Goal: Task Accomplishment & Management: Use online tool/utility

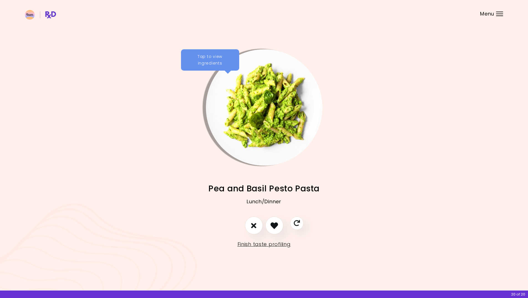
click at [497, 12] on div "Menu" at bounding box center [499, 14] width 7 height 4
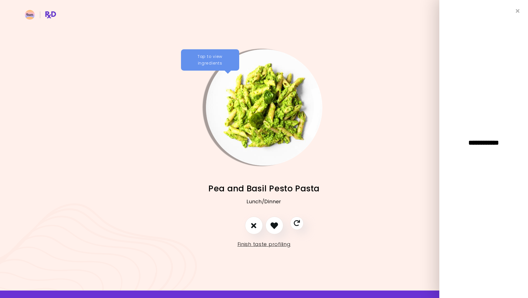
click at [223, 194] on span "Pea and Basil Pesto Pasta" at bounding box center [263, 188] width 111 height 11
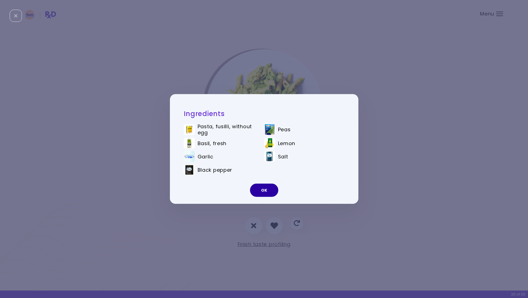
click at [267, 193] on button "OK" at bounding box center [264, 190] width 28 height 13
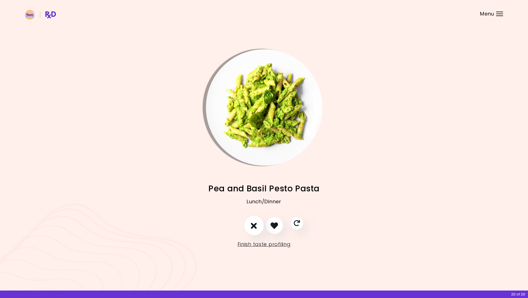
click at [246, 228] on button "I don't like this recipe" at bounding box center [254, 226] width 21 height 21
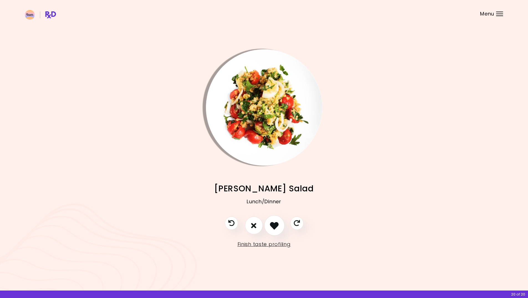
click at [274, 226] on icon "I like this recipe" at bounding box center [274, 225] width 9 height 9
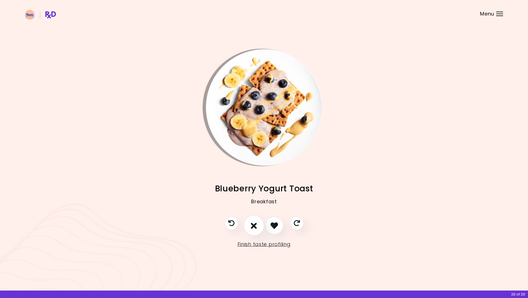
click at [256, 225] on icon "I don't like this recipe" at bounding box center [254, 225] width 6 height 9
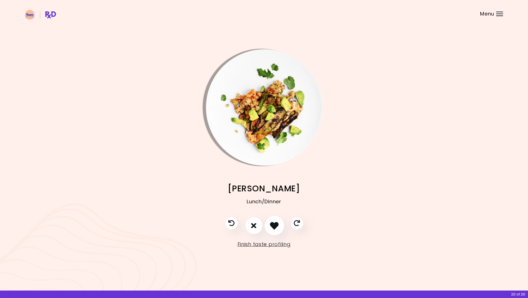
click at [273, 225] on icon "I like this recipe" at bounding box center [274, 225] width 9 height 9
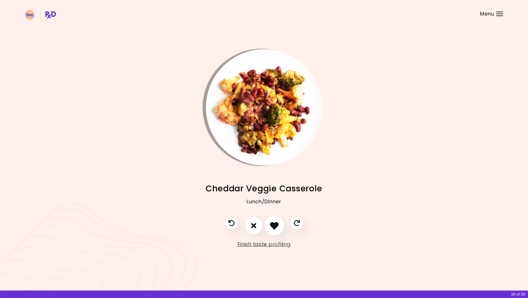
click at [275, 225] on icon "I like this recipe" at bounding box center [274, 225] width 9 height 9
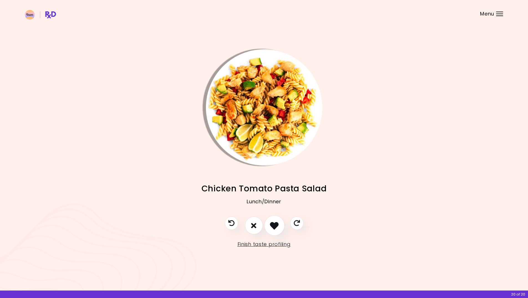
click at [275, 225] on icon "I like this recipe" at bounding box center [274, 225] width 9 height 9
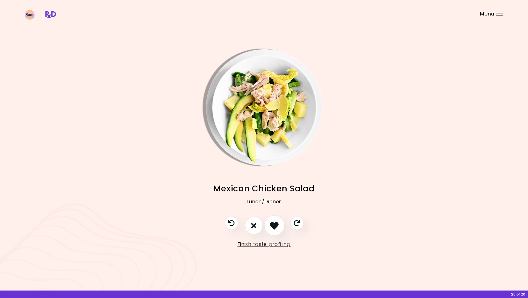
click at [275, 225] on icon "I like this recipe" at bounding box center [274, 225] width 9 height 9
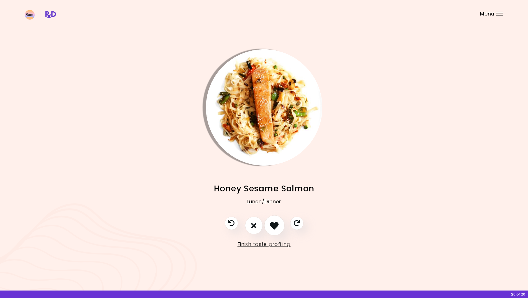
click at [275, 225] on icon "I like this recipe" at bounding box center [274, 225] width 9 height 9
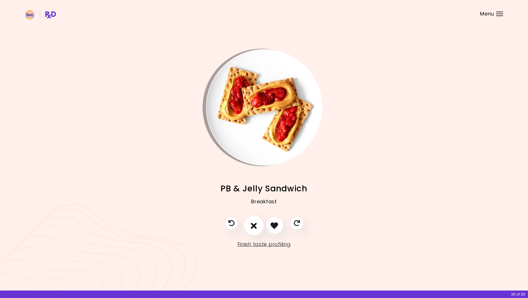
click at [257, 226] on button "I don't like this recipe" at bounding box center [254, 226] width 21 height 21
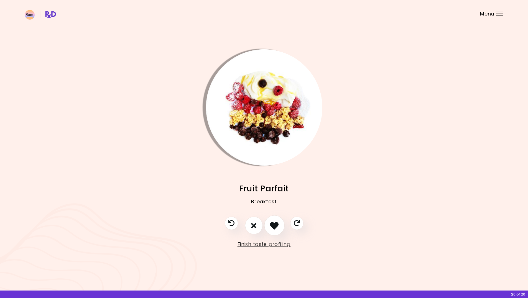
click at [274, 225] on icon "I like this recipe" at bounding box center [274, 225] width 9 height 9
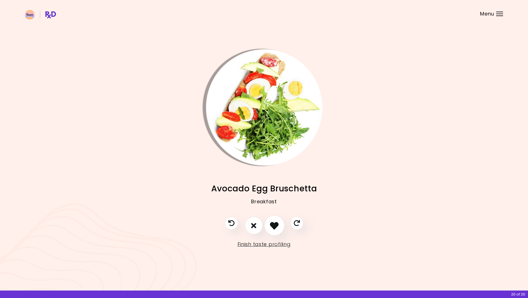
click at [274, 225] on icon "I like this recipe" at bounding box center [274, 225] width 9 height 9
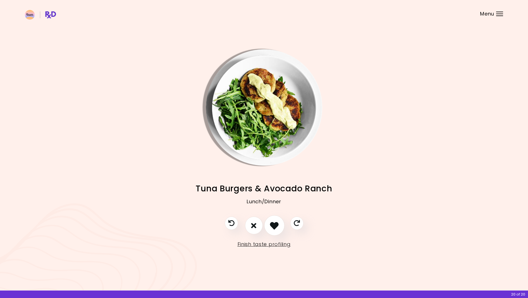
click at [274, 225] on icon "I like this recipe" at bounding box center [274, 225] width 9 height 9
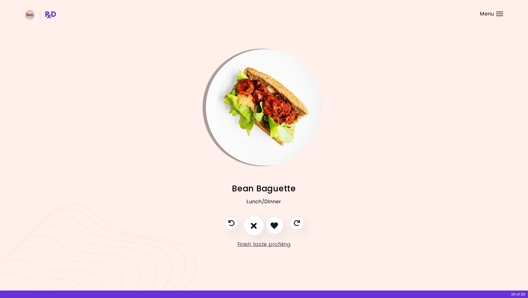
click at [257, 224] on button "I don't like this recipe" at bounding box center [254, 226] width 21 height 21
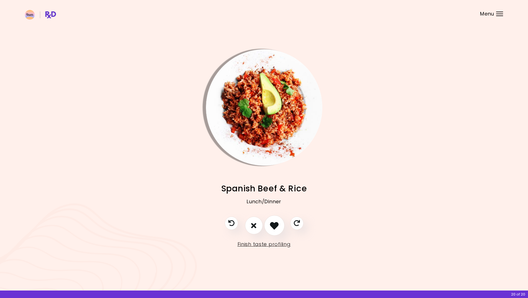
click at [274, 224] on icon "I like this recipe" at bounding box center [274, 225] width 9 height 9
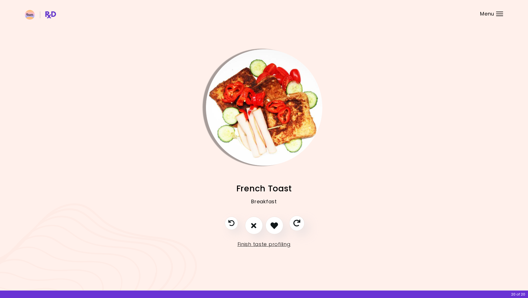
click at [300, 222] on icon "Skip" at bounding box center [296, 223] width 7 height 7
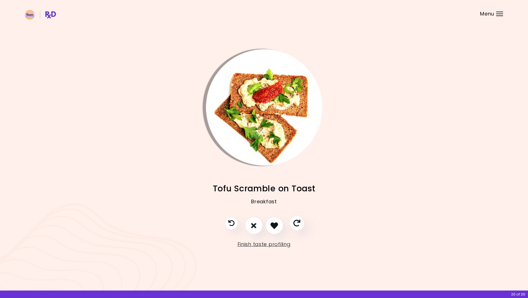
click at [295, 223] on icon "Skip" at bounding box center [296, 223] width 7 height 7
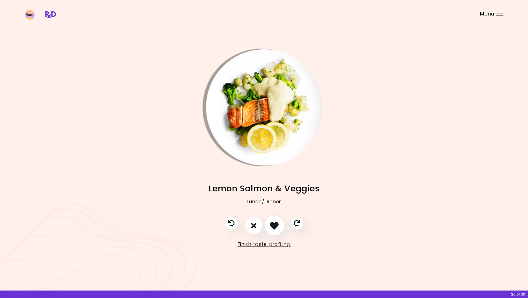
click at [276, 222] on icon "I like this recipe" at bounding box center [274, 225] width 9 height 9
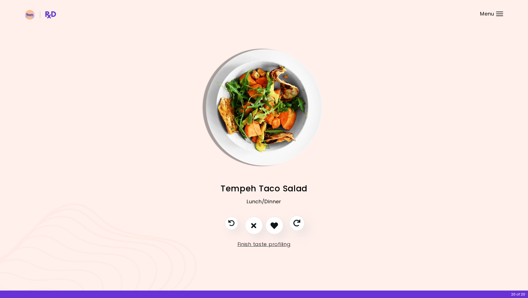
click at [294, 223] on icon "Skip" at bounding box center [296, 223] width 7 height 7
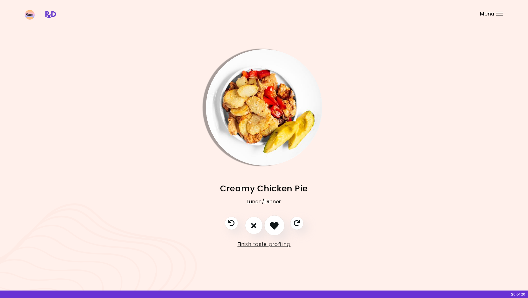
click at [277, 223] on icon "I like this recipe" at bounding box center [274, 225] width 9 height 9
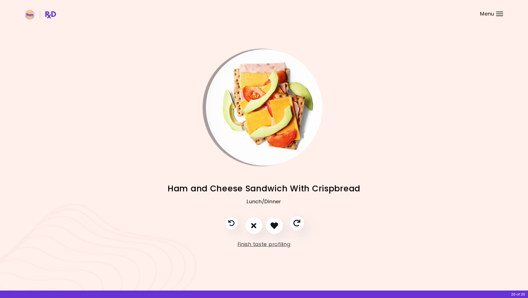
click at [295, 223] on icon "Skip" at bounding box center [296, 223] width 7 height 7
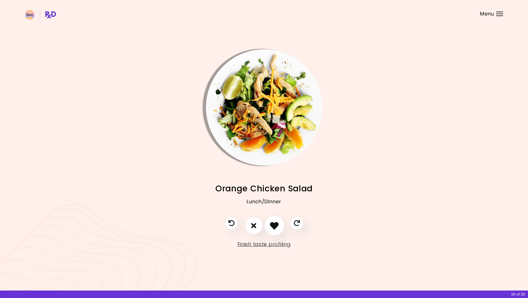
click at [274, 224] on icon "I like this recipe" at bounding box center [274, 225] width 9 height 9
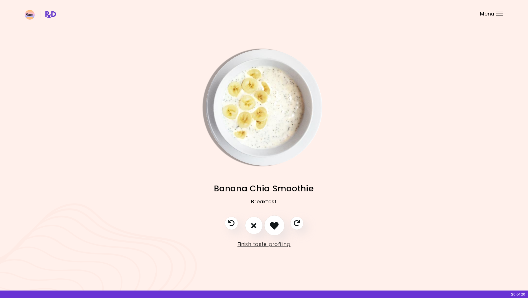
click at [277, 225] on icon "I like this recipe" at bounding box center [274, 225] width 9 height 9
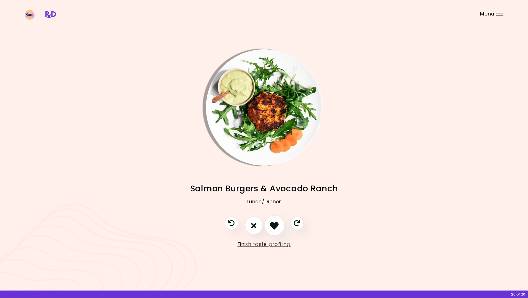
click at [282, 224] on button "I like this recipe" at bounding box center [274, 226] width 21 height 21
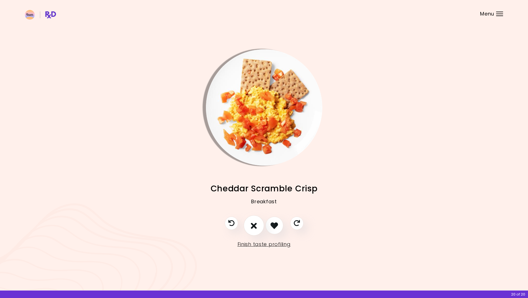
click at [254, 226] on icon "I don't like this recipe" at bounding box center [254, 225] width 6 height 9
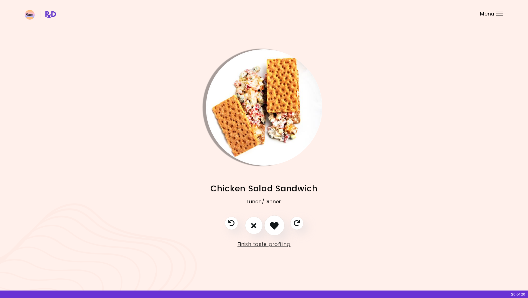
click at [273, 225] on icon "I like this recipe" at bounding box center [274, 225] width 9 height 9
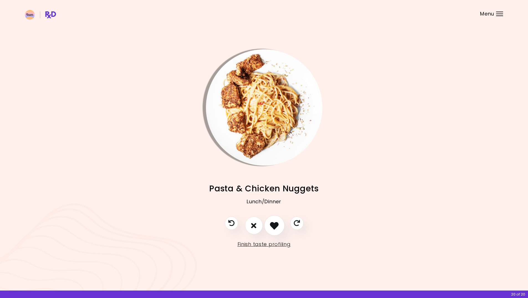
click at [273, 225] on icon "I like this recipe" at bounding box center [274, 225] width 9 height 9
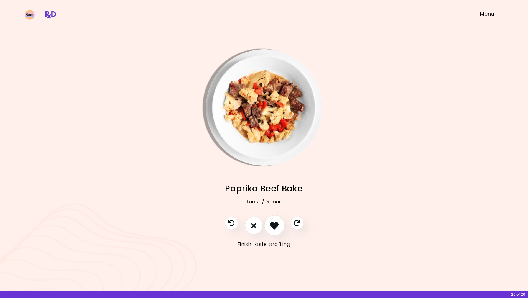
click at [273, 225] on icon "I like this recipe" at bounding box center [274, 225] width 9 height 9
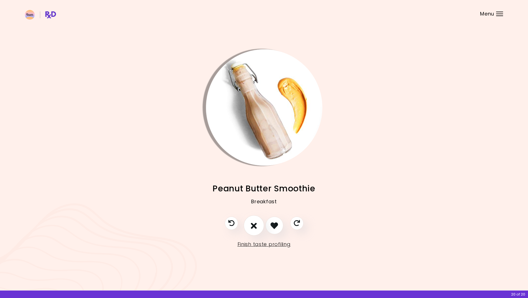
click at [252, 224] on icon "I don't like this recipe" at bounding box center [254, 225] width 6 height 9
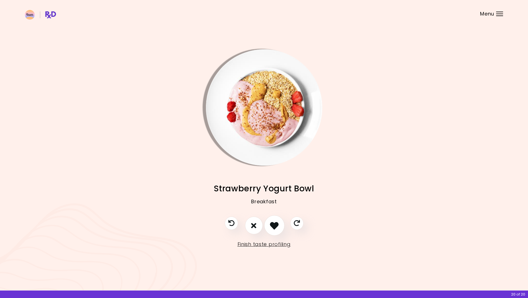
click at [269, 224] on button "I like this recipe" at bounding box center [274, 226] width 21 height 21
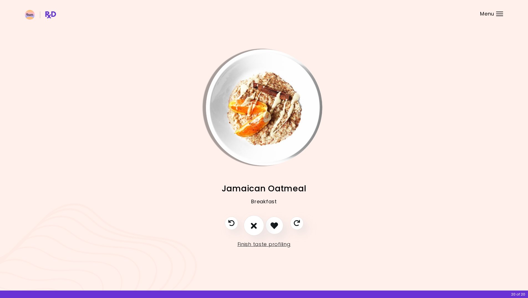
click at [252, 224] on icon "I don't like this recipe" at bounding box center [254, 225] width 6 height 9
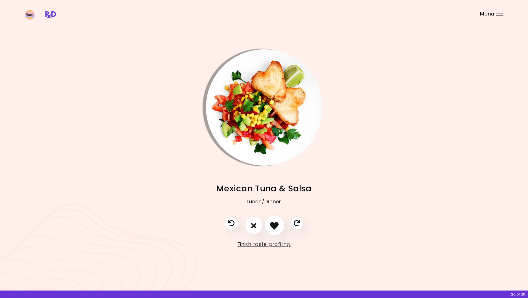
click at [271, 224] on icon "I like this recipe" at bounding box center [274, 225] width 9 height 9
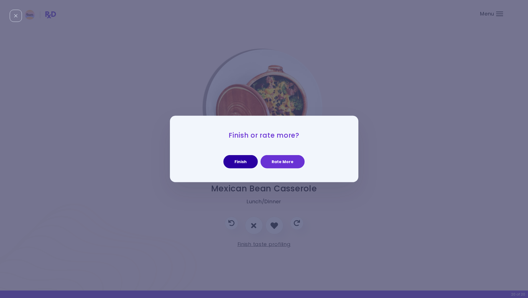
click at [242, 162] on button "Finish" at bounding box center [240, 161] width 34 height 13
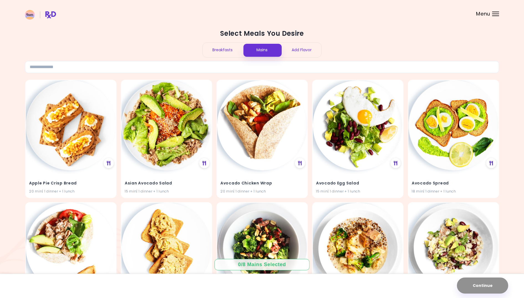
click at [227, 47] on div "Breakfasts" at bounding box center [223, 50] width 40 height 15
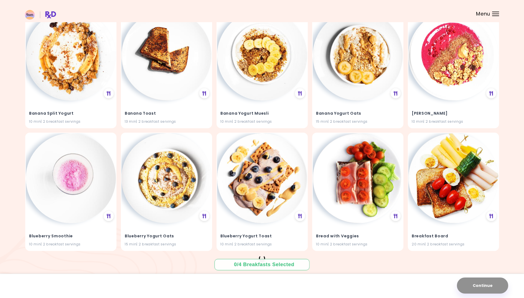
scroll to position [316, 0]
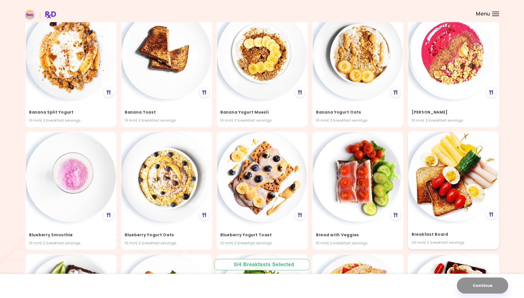
click at [447, 154] on img at bounding box center [453, 177] width 90 height 90
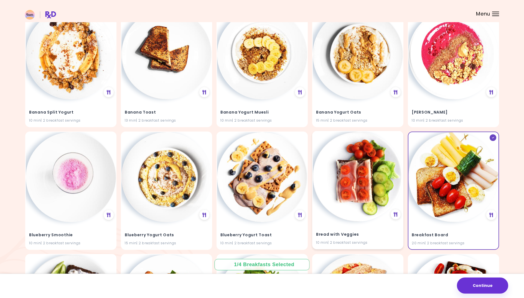
click at [346, 155] on img at bounding box center [358, 177] width 90 height 90
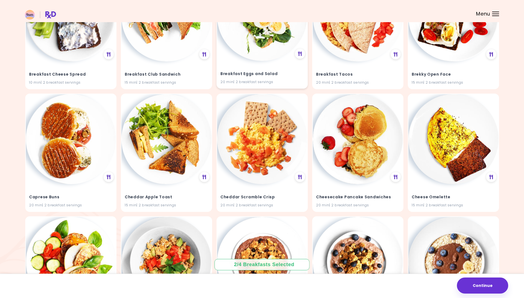
scroll to position [600, 0]
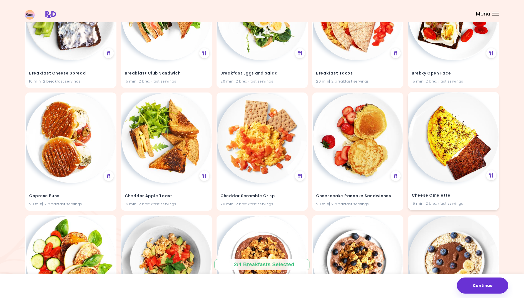
click at [448, 132] on img at bounding box center [453, 138] width 90 height 90
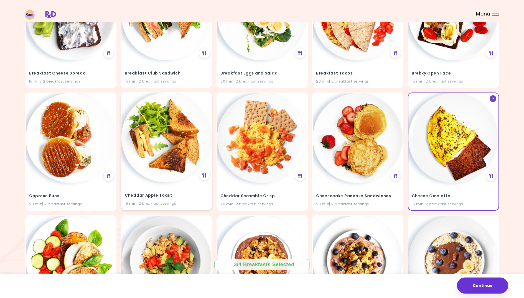
scroll to position [652, 0]
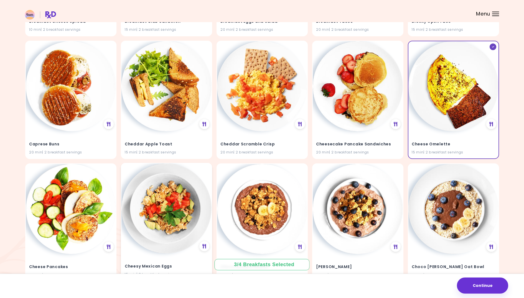
click at [162, 196] on img at bounding box center [166, 208] width 90 height 90
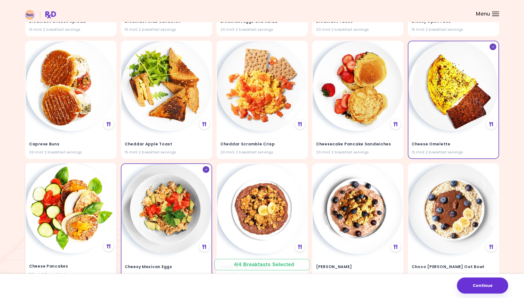
click at [86, 202] on img at bounding box center [71, 208] width 90 height 90
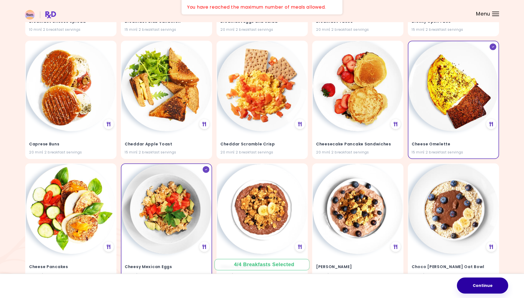
click at [489, 279] on button "Continue" at bounding box center [482, 286] width 51 height 16
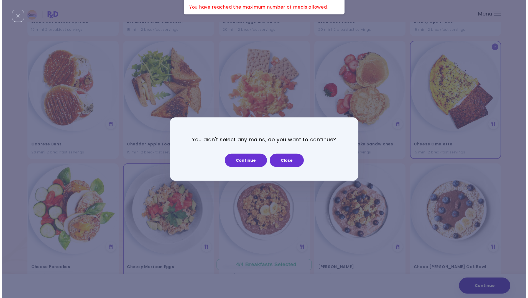
scroll to position [656, 0]
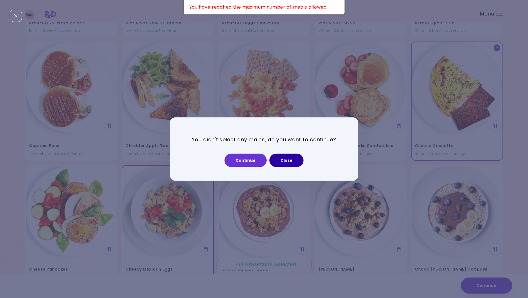
click at [287, 160] on button "Close" at bounding box center [286, 160] width 34 height 13
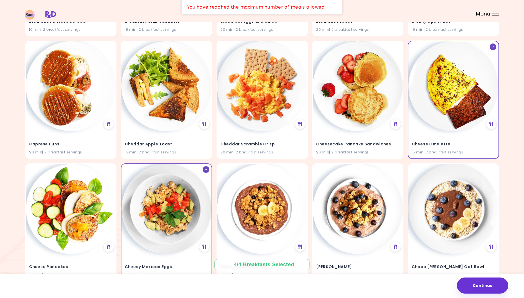
scroll to position [0, 0]
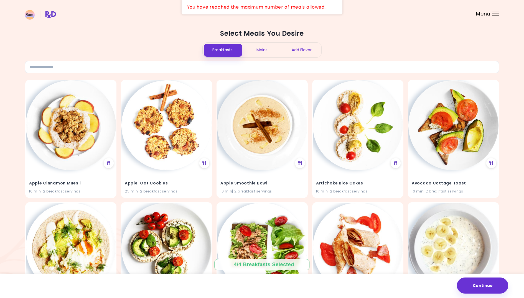
click at [268, 48] on div "Mains" at bounding box center [262, 50] width 40 height 15
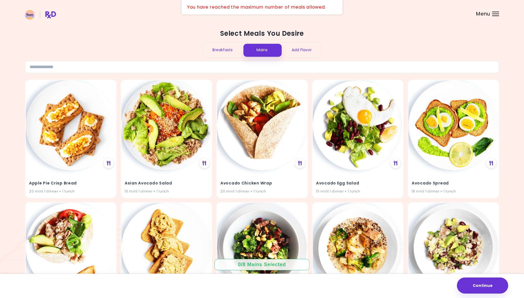
click at [226, 47] on div "Breakfasts" at bounding box center [223, 50] width 40 height 15
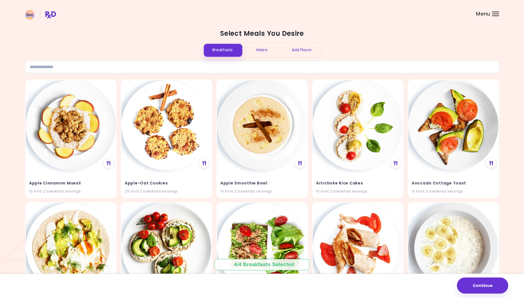
click at [297, 58] on div "Select Meals You Desire Breakfasts Mains Add Flavor" at bounding box center [262, 51] width 474 height 44
click at [300, 48] on div "Add Flavor" at bounding box center [302, 50] width 40 height 15
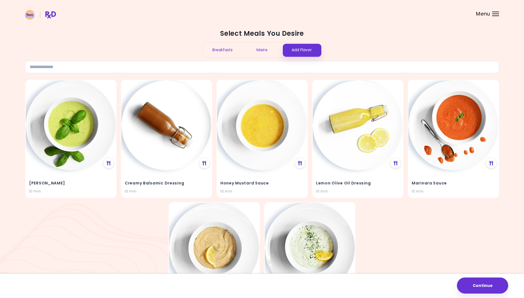
click at [271, 49] on div "Mains" at bounding box center [262, 50] width 40 height 15
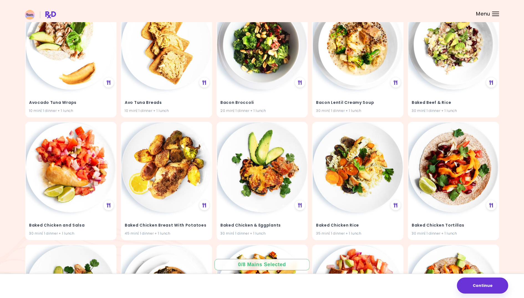
scroll to position [204, 0]
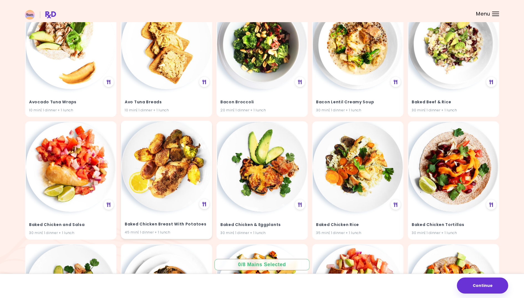
click at [169, 150] on img at bounding box center [166, 166] width 90 height 90
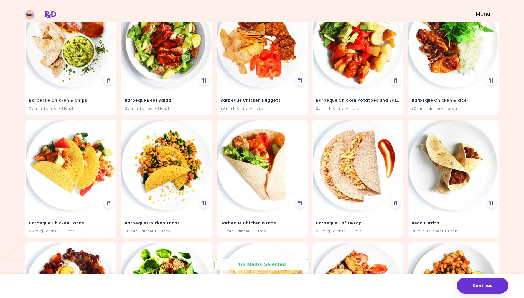
scroll to position [0, 0]
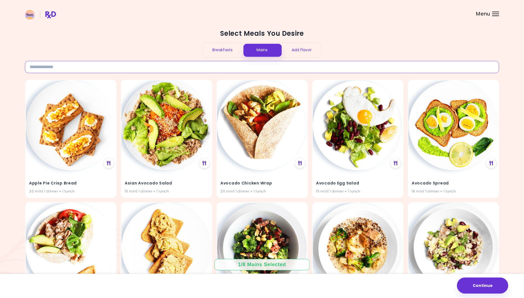
click at [221, 65] on input at bounding box center [262, 67] width 474 height 12
type input "*"
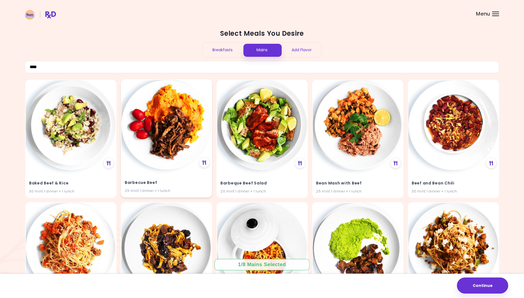
click at [155, 140] on img at bounding box center [166, 125] width 90 height 90
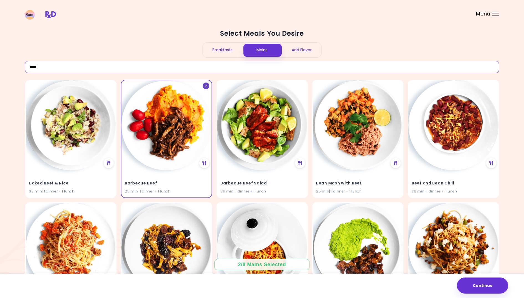
click at [86, 70] on input "****" at bounding box center [262, 67] width 474 height 12
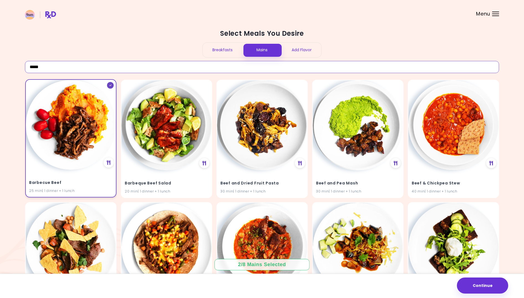
type input "*****"
click at [68, 142] on img at bounding box center [71, 125] width 90 height 90
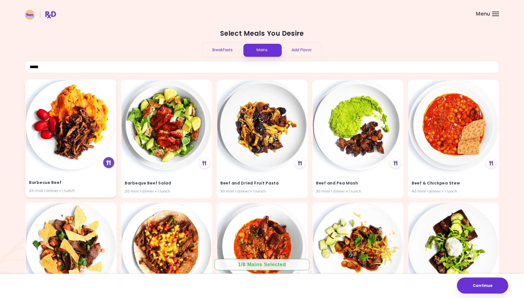
click at [107, 163] on icon at bounding box center [108, 162] width 4 height 5
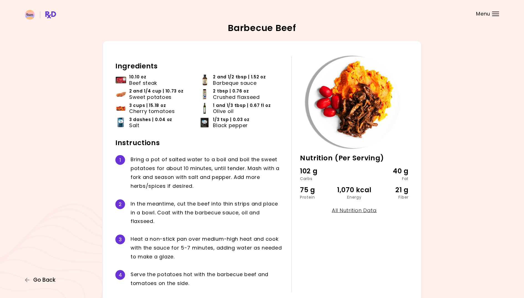
click at [34, 278] on span "Go Back" at bounding box center [44, 280] width 22 height 6
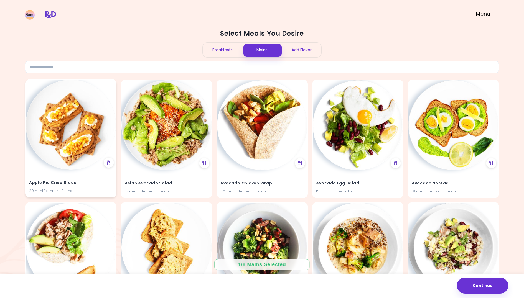
click at [62, 144] on img at bounding box center [71, 125] width 90 height 90
click at [71, 121] on img at bounding box center [71, 125] width 90 height 90
click at [93, 103] on img at bounding box center [71, 125] width 90 height 90
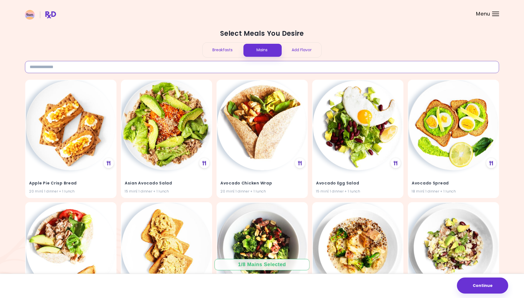
click at [140, 68] on input at bounding box center [262, 67] width 474 height 12
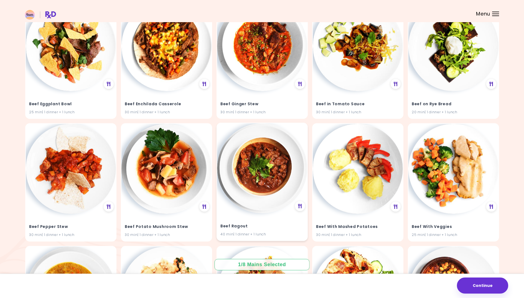
scroll to position [235, 0]
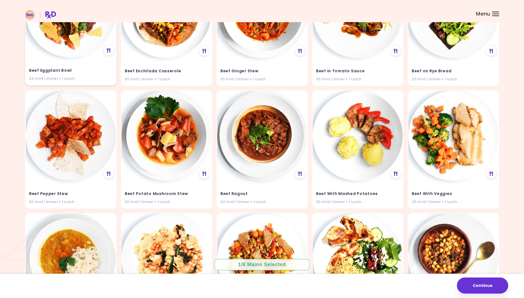
type input "*****"
click at [51, 31] on img at bounding box center [71, 13] width 90 height 90
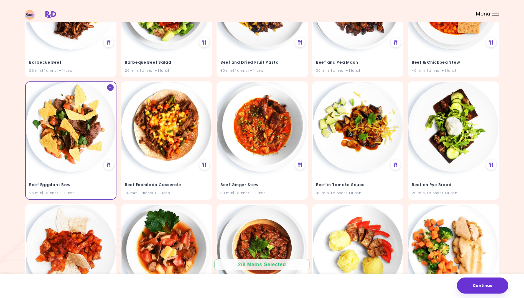
scroll to position [0, 0]
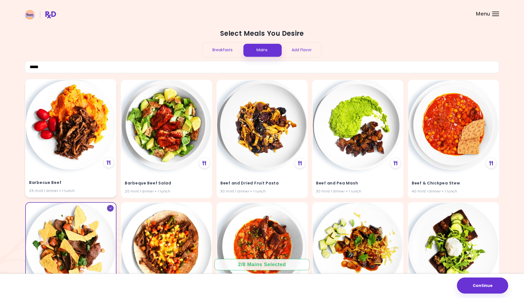
click at [94, 125] on img at bounding box center [71, 125] width 90 height 90
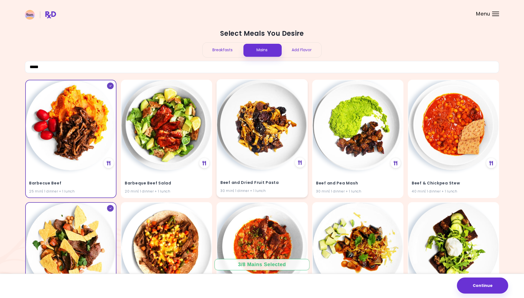
click at [277, 135] on img at bounding box center [262, 125] width 90 height 90
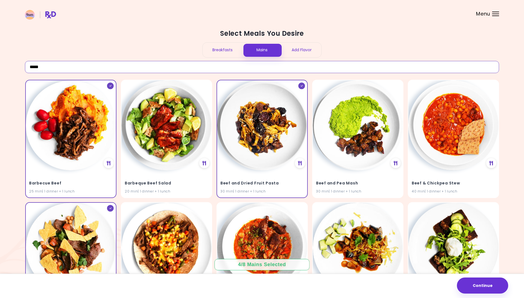
click at [224, 67] on input "*****" at bounding box center [262, 67] width 474 height 12
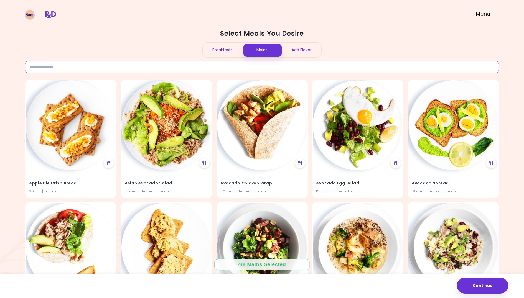
click at [167, 65] on input at bounding box center [262, 67] width 474 height 12
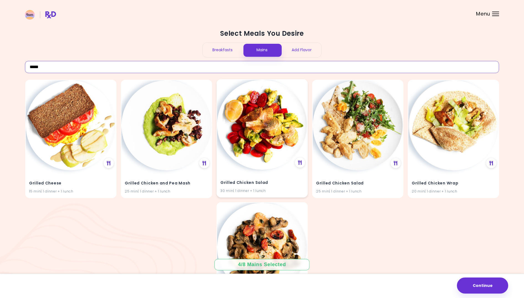
type input "*****"
click at [282, 143] on img at bounding box center [262, 125] width 90 height 90
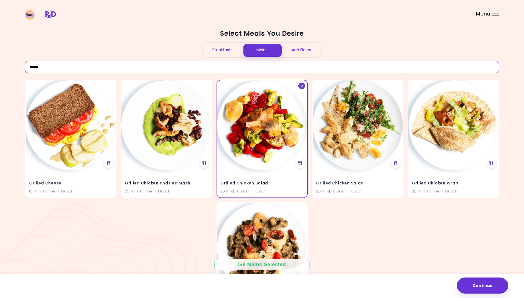
click at [278, 68] on input "*****" at bounding box center [262, 67] width 474 height 12
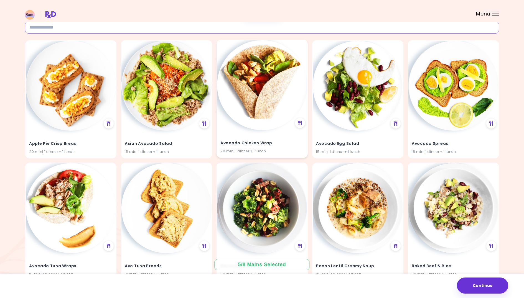
scroll to position [102, 0]
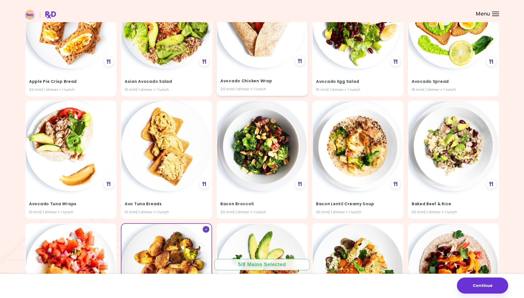
click at [271, 66] on img at bounding box center [262, 23] width 90 height 90
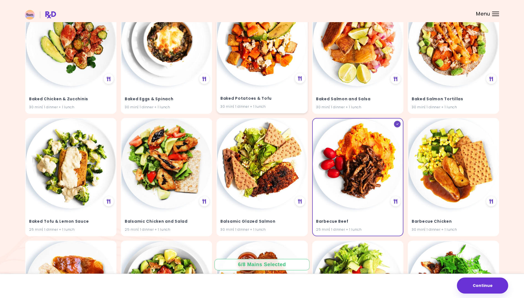
scroll to position [566, 0]
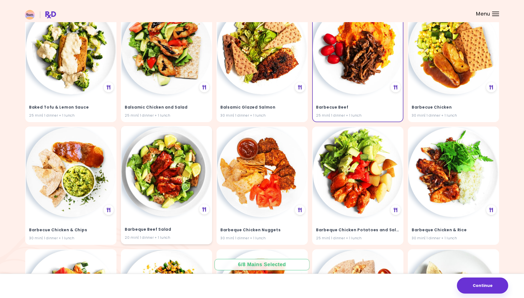
click at [182, 165] on img at bounding box center [166, 172] width 90 height 90
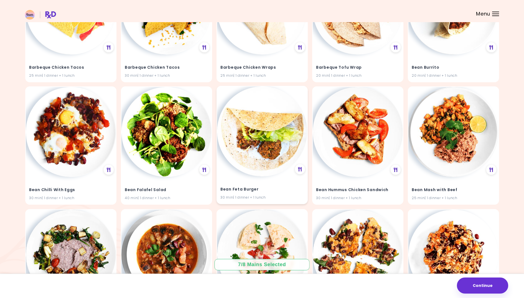
scroll to position [891, 0]
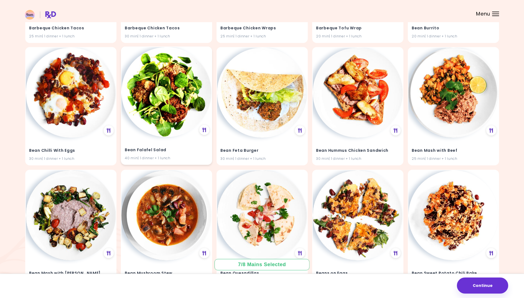
click at [176, 102] on img at bounding box center [166, 92] width 90 height 90
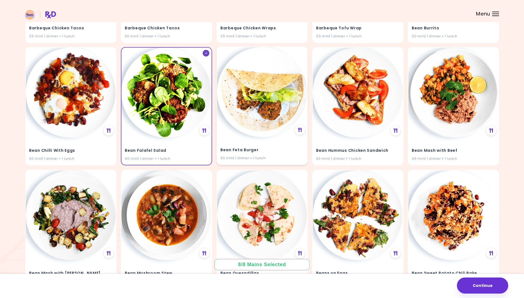
click at [259, 117] on img at bounding box center [262, 92] width 90 height 90
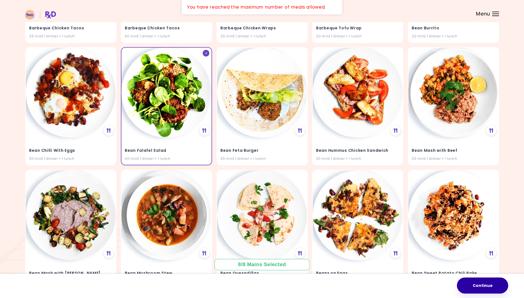
click at [490, 286] on button "Continue" at bounding box center [482, 286] width 51 height 16
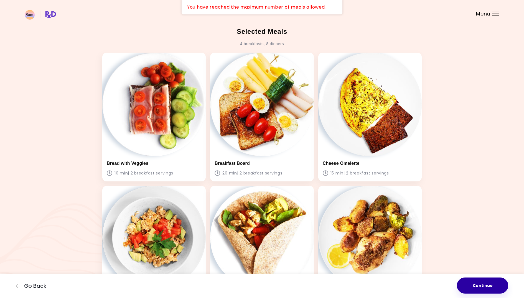
click at [484, 282] on button "Continue" at bounding box center [482, 286] width 51 height 16
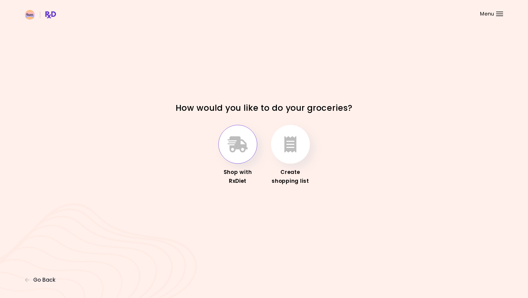
click at [236, 145] on icon "button" at bounding box center [237, 144] width 20 height 16
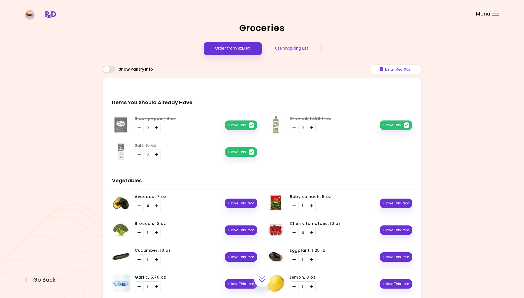
scroll to position [3, 0]
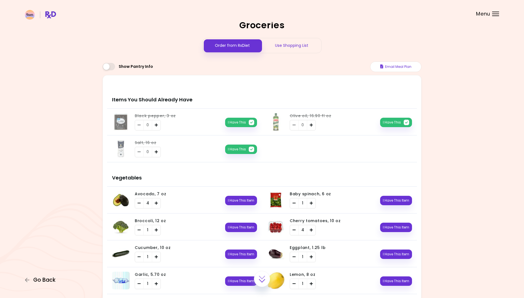
click at [42, 278] on span "Go Back" at bounding box center [44, 280] width 22 height 6
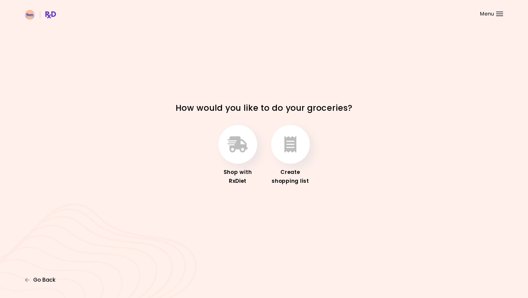
click at [40, 277] on span "Go Back" at bounding box center [44, 280] width 22 height 6
